Goal: Task Accomplishment & Management: Manage account settings

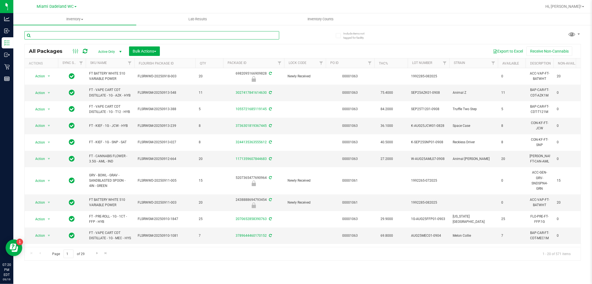
click at [62, 35] on input "text" at bounding box center [151, 35] width 255 height 8
type input "[DEMOGRAPHIC_DATA]"
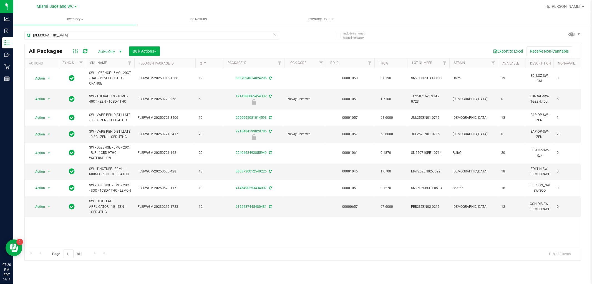
click at [97, 62] on link "SKU Name" at bounding box center [98, 63] width 17 height 4
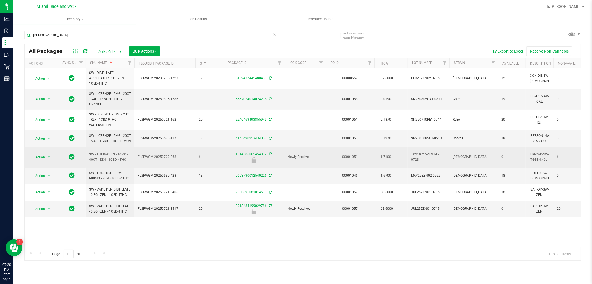
click at [32, 160] on span "Action" at bounding box center [37, 157] width 15 height 8
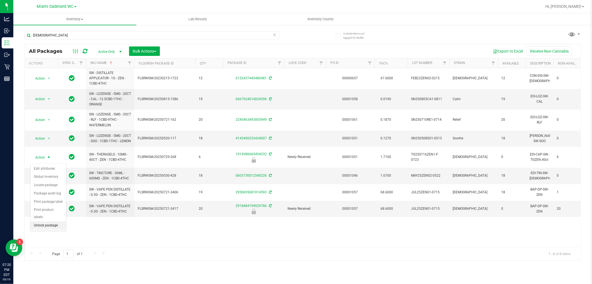
click at [41, 226] on li "Unlock package" at bounding box center [49, 225] width 36 height 8
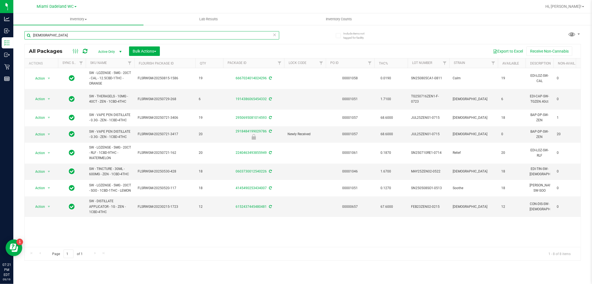
click at [44, 35] on input "[DEMOGRAPHIC_DATA]" at bounding box center [151, 35] width 255 height 8
type input "lmn"
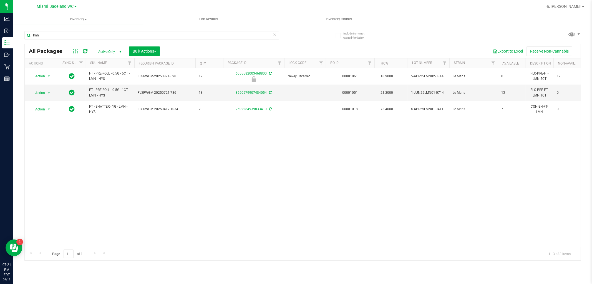
click at [150, 175] on div "Action Action Edit attributes Global inventory Locate package Package audit log…" at bounding box center [303, 157] width 556 height 179
click at [137, 159] on div "Action Action Edit attributes Global inventory Locate package Package audit log…" at bounding box center [303, 157] width 556 height 179
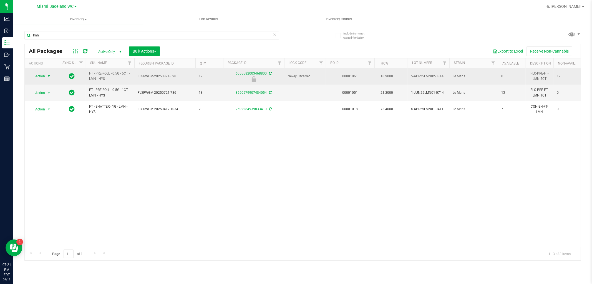
click at [47, 76] on span "select" at bounding box center [49, 76] width 4 height 4
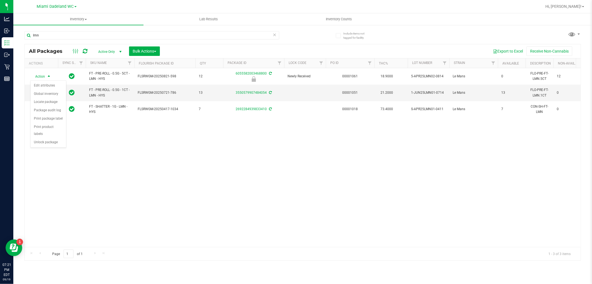
click at [51, 148] on div "Action Edit attributes Global inventory Locate package Package audit log Print …" at bounding box center [48, 113] width 36 height 67
click at [65, 151] on div "Action Action Edit attributes Global inventory Locate package Package audit log…" at bounding box center [303, 157] width 556 height 179
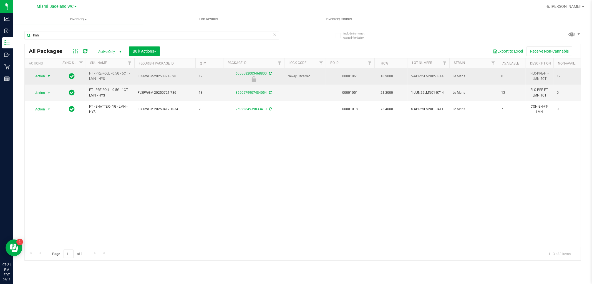
click at [47, 76] on span "select" at bounding box center [49, 76] width 4 height 4
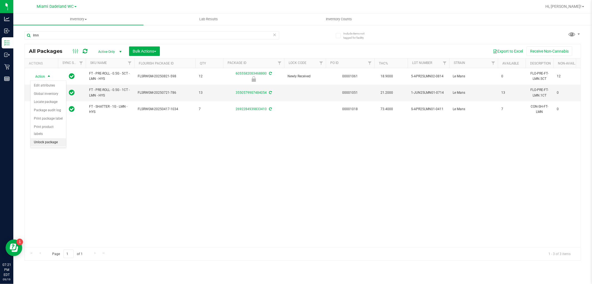
click at [61, 142] on li "Unlock package" at bounding box center [49, 142] width 36 height 8
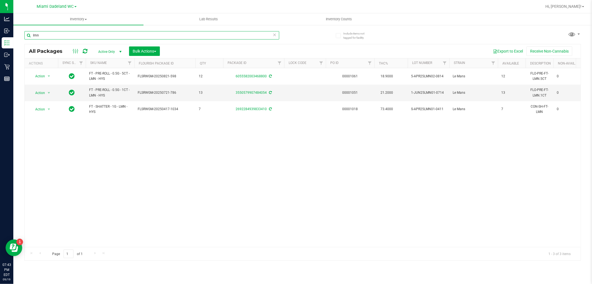
click at [54, 35] on input "lmn" at bounding box center [151, 35] width 255 height 8
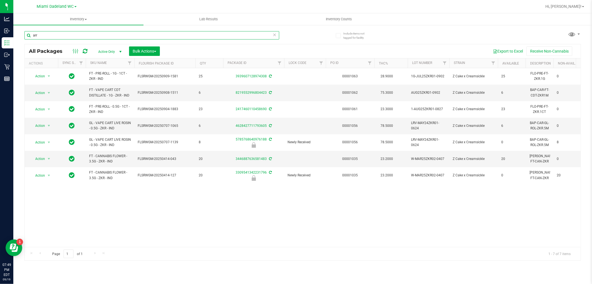
type input "arr"
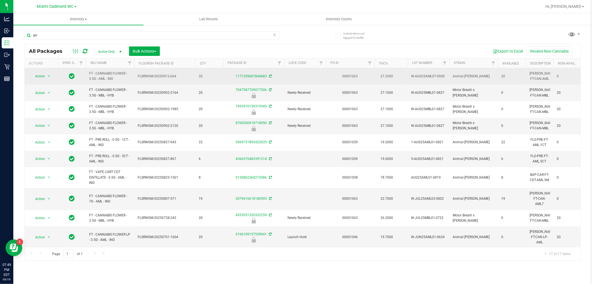
click at [109, 69] on td "FT - CANNABIS FLOWER - 3.5G - AML - IND" at bounding box center [110, 76] width 49 height 16
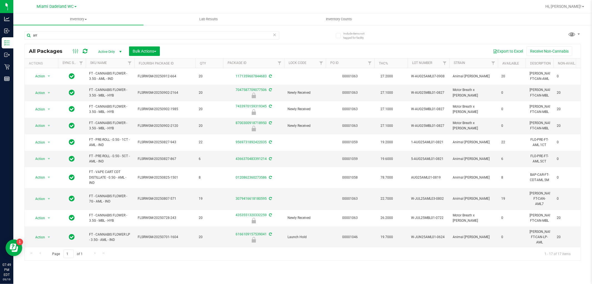
click at [116, 65] on th "SKU Name" at bounding box center [110, 63] width 49 height 10
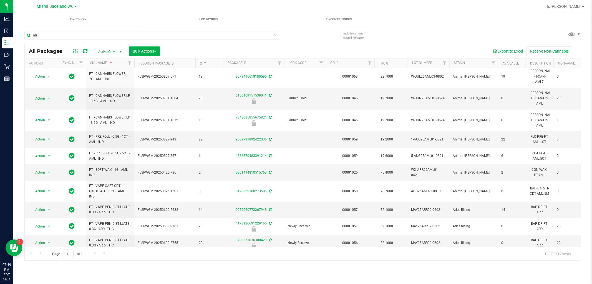
scroll to position [111, 0]
